Goal: Transaction & Acquisition: Obtain resource

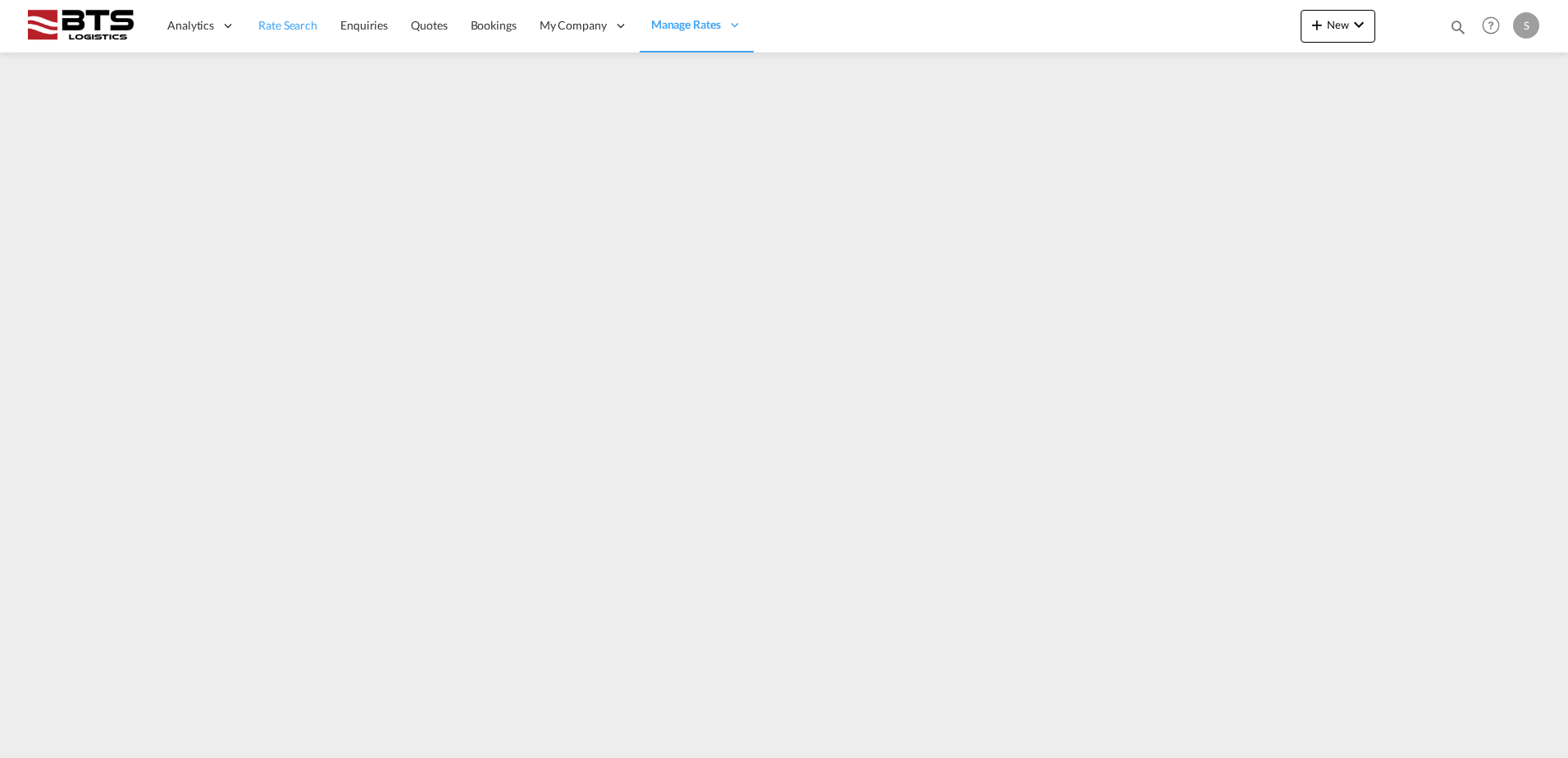
click at [293, 38] on link "Rate Search" at bounding box center [288, 25] width 82 height 53
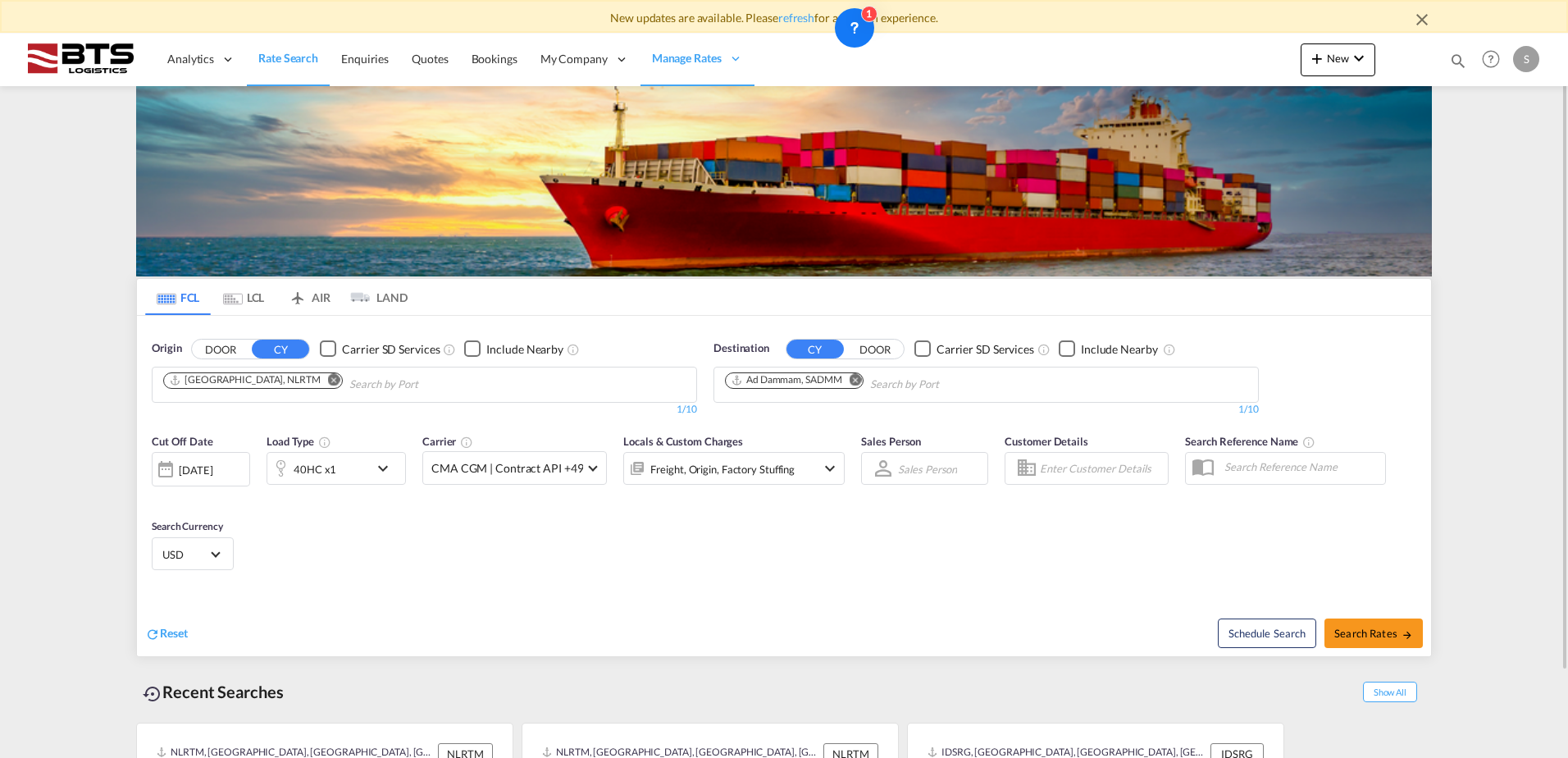
click at [852, 387] on button "Remove" at bounding box center [851, 381] width 25 height 16
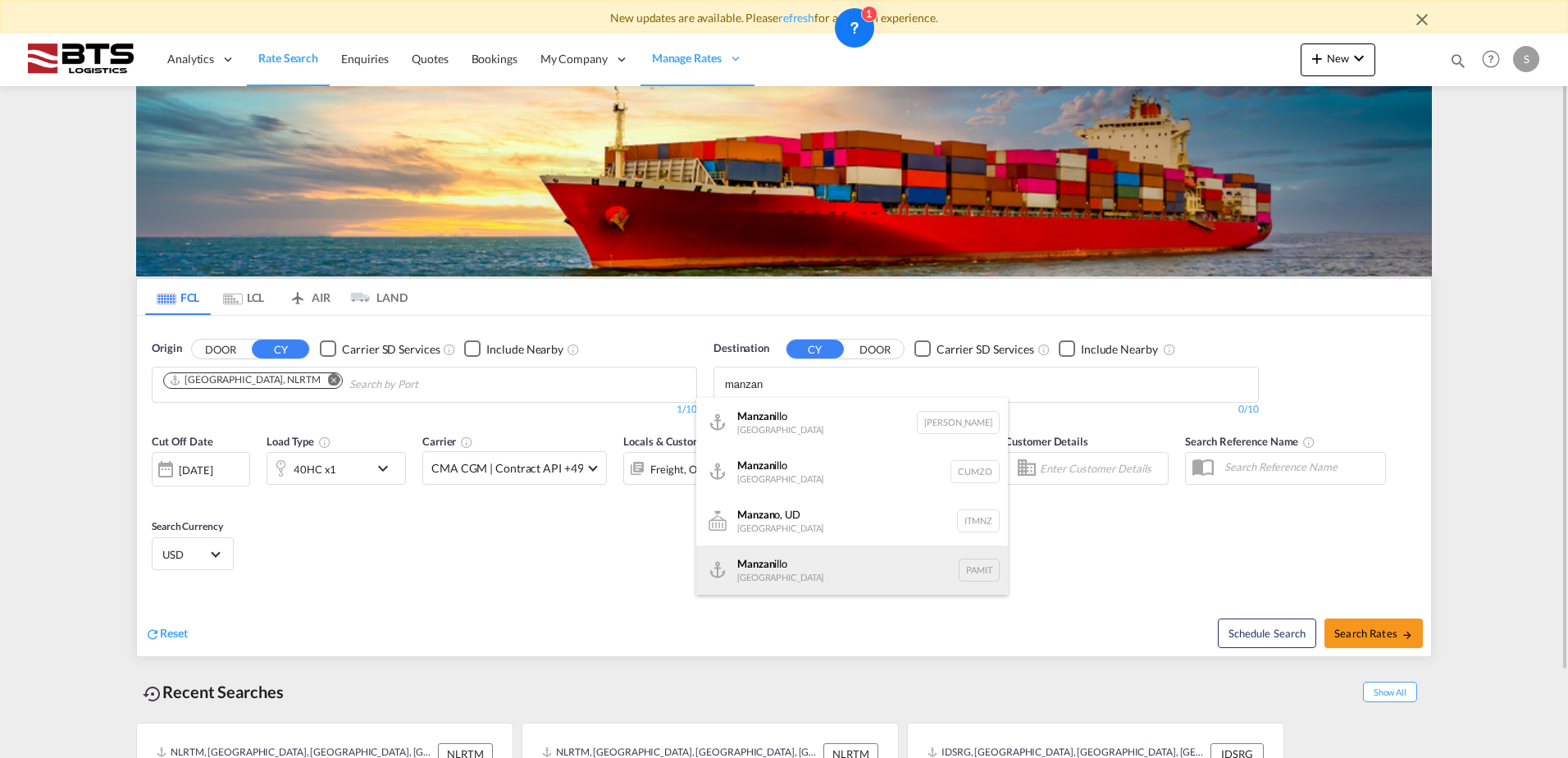
type input "manzan"
click at [782, 576] on div "Manzan illo Panama PAMIT" at bounding box center [851, 571] width 311 height 49
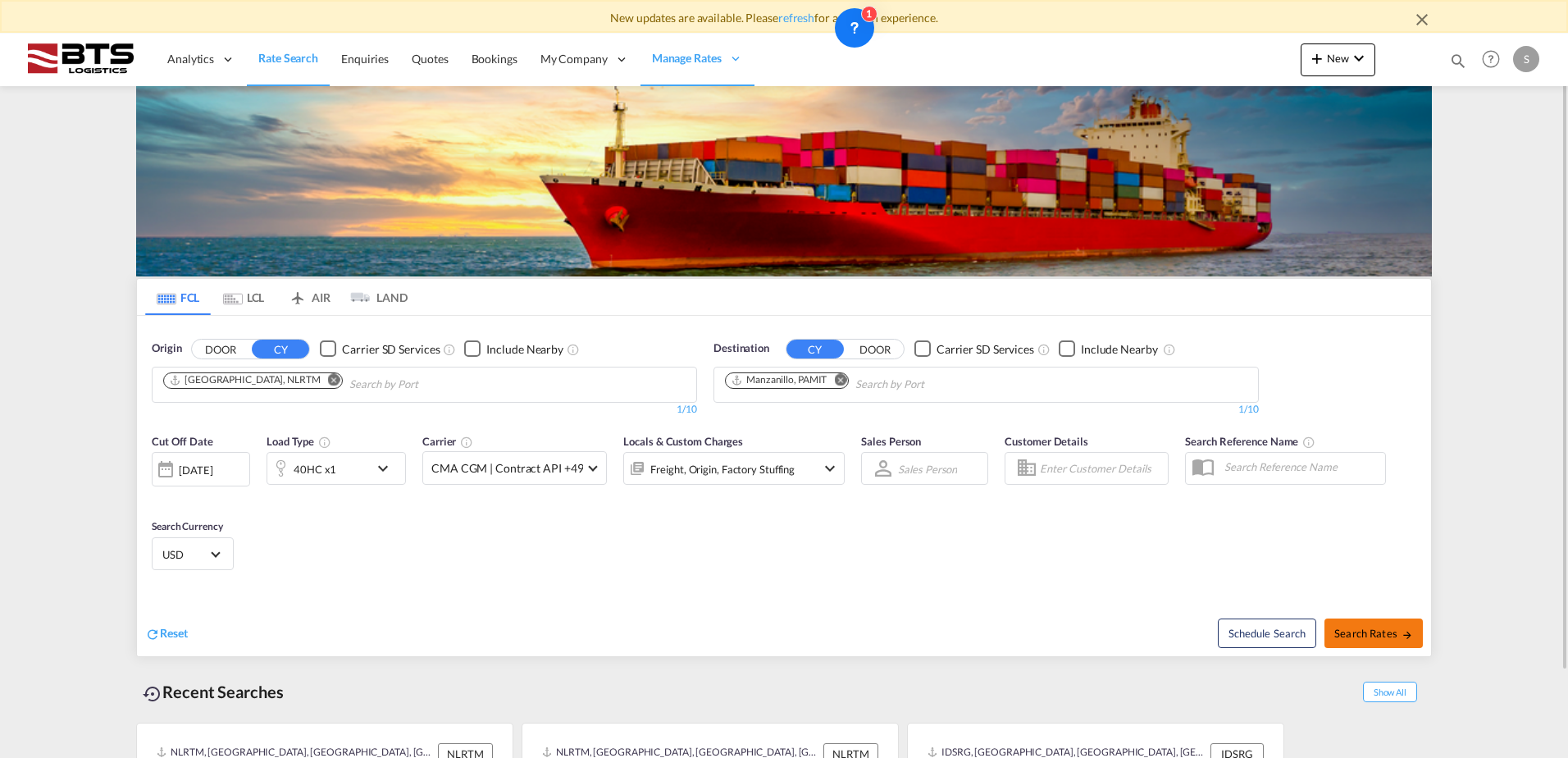
click at [1351, 629] on span "Search Rates" at bounding box center [1374, 634] width 79 height 13
type input "NLRTM to PAMIT / [DATE]"
